Goal: Find specific page/section: Find specific page/section

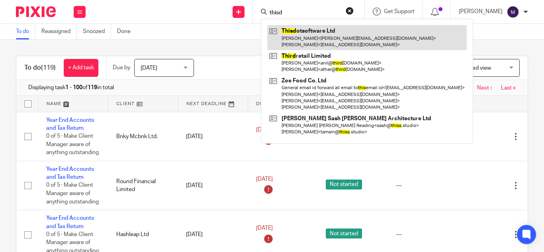
type input "thisd"
click at [330, 26] on link at bounding box center [366, 37] width 199 height 25
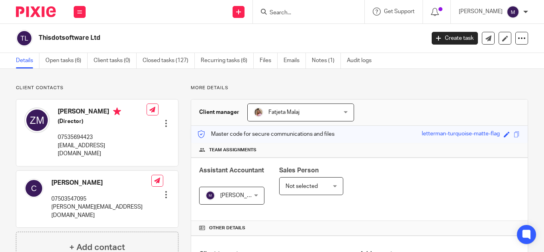
scroll to position [279, 0]
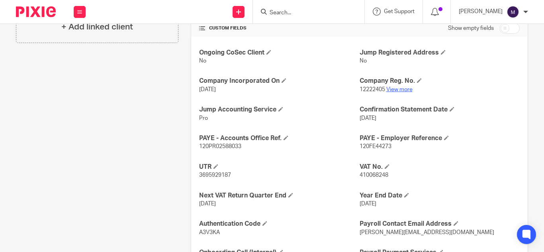
click at [399, 89] on link "View more" at bounding box center [399, 90] width 26 height 6
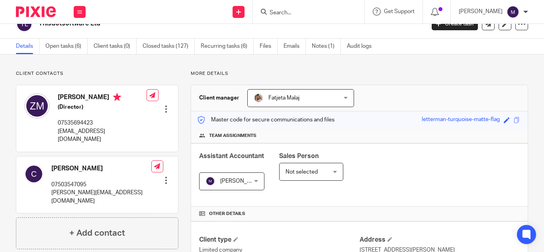
scroll to position [0, 0]
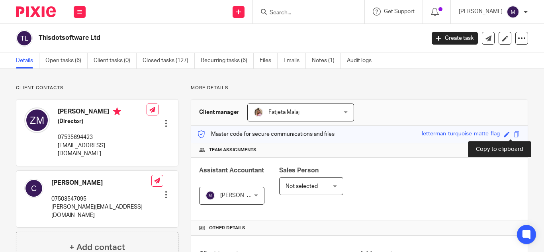
click at [513, 134] on span at bounding box center [516, 134] width 6 height 6
